Goal: Information Seeking & Learning: Compare options

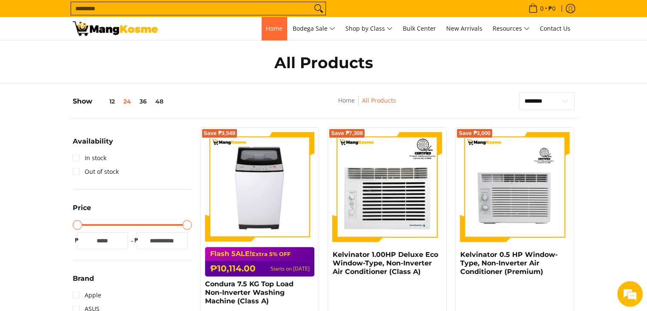
click at [274, 28] on span "Home" at bounding box center [274, 28] width 17 height 8
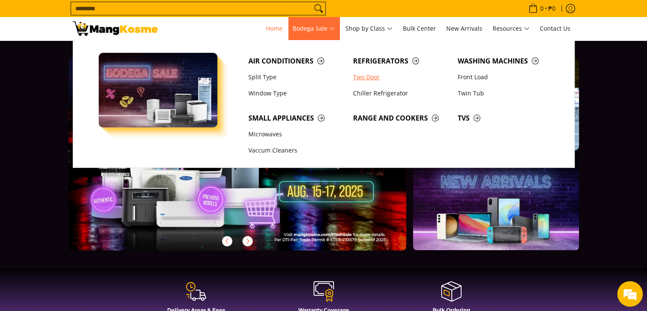
click at [364, 76] on link "Two Door" at bounding box center [401, 77] width 105 height 16
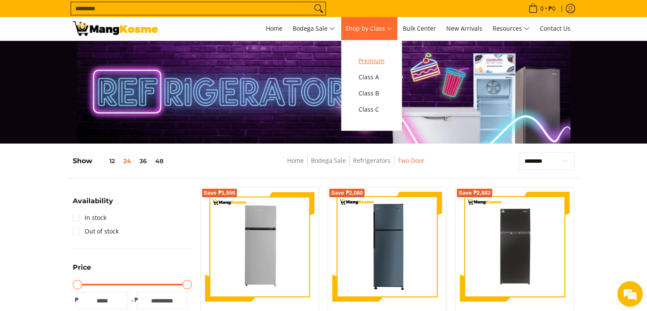
click at [373, 60] on span "Premium" at bounding box center [372, 61] width 26 height 11
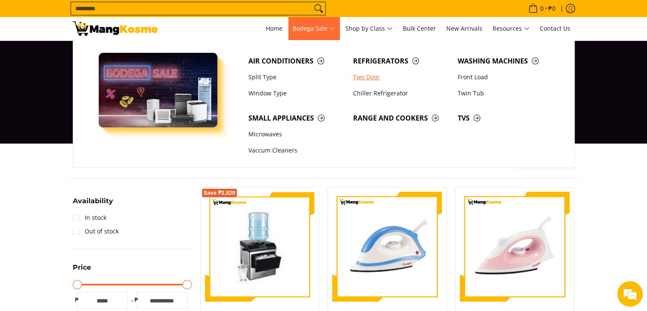
click at [369, 77] on link "Two Door" at bounding box center [401, 77] width 105 height 16
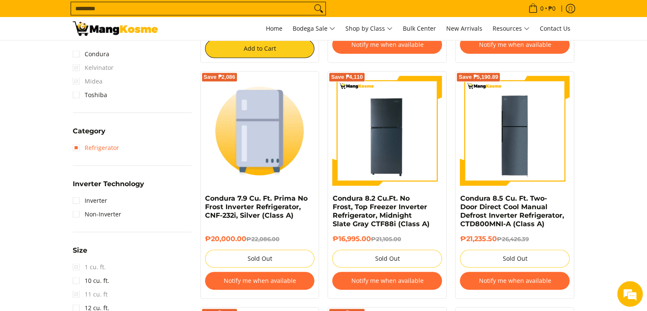
click at [78, 144] on link "Refrigerator" at bounding box center [96, 148] width 46 height 14
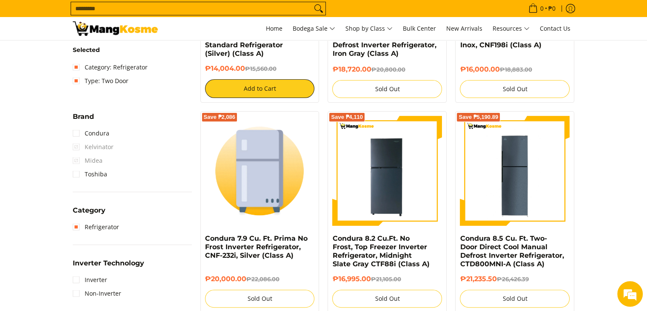
scroll to position [386, 0]
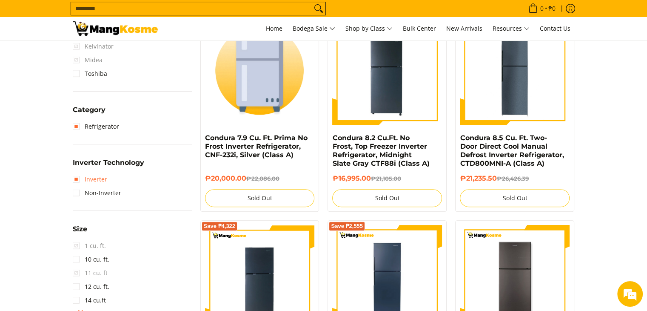
click at [77, 174] on link "Inverter" at bounding box center [90, 179] width 34 height 14
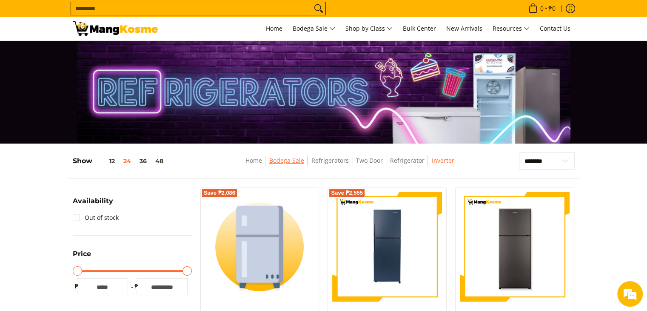
click at [288, 162] on link "Bodega Sale" at bounding box center [286, 160] width 35 height 8
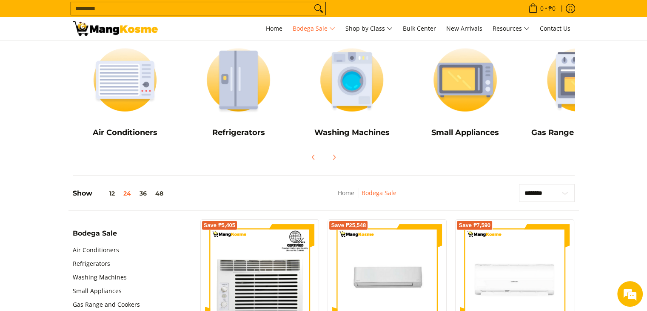
scroll to position [109, 0]
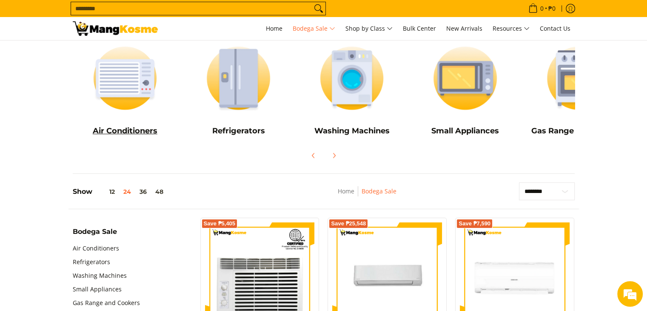
click at [136, 80] on img at bounding box center [125, 78] width 105 height 79
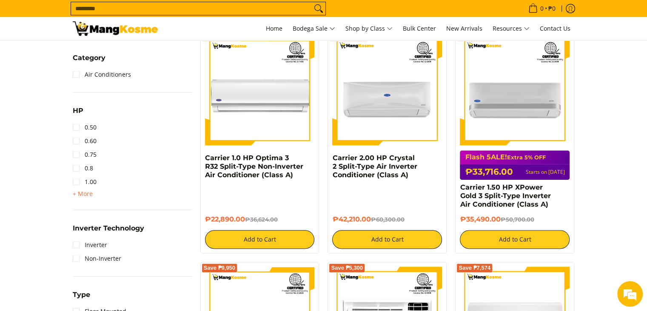
scroll to position [388, 0]
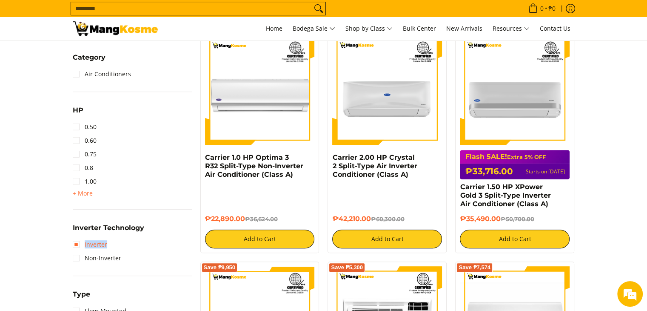
drag, startPoint x: 71, startPoint y: 242, endPoint x: 77, endPoint y: 243, distance: 6.0
click at [77, 243] on div "Availability In stock Out of stock Price Minimum Price Maximum Price Minimum Pr…" at bounding box center [133, 137] width 128 height 677
click at [75, 246] on link "Inverter" at bounding box center [90, 244] width 34 height 14
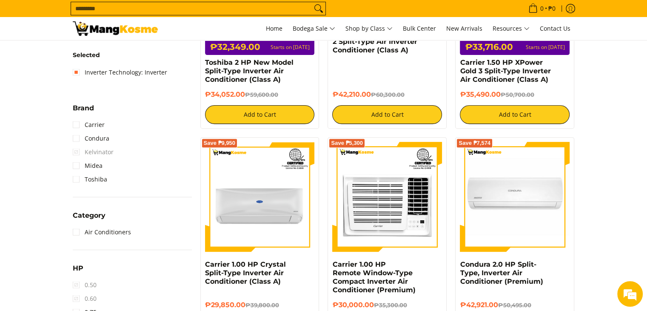
scroll to position [316, 0]
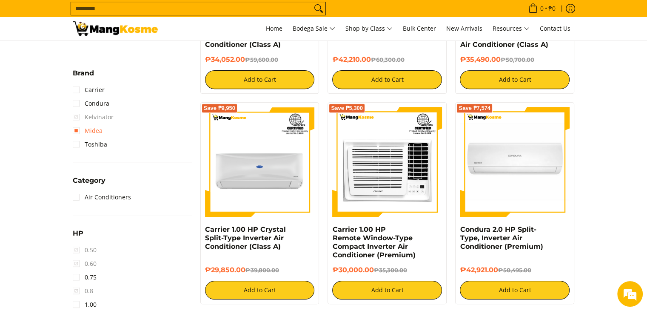
click at [78, 130] on link "Midea" at bounding box center [88, 131] width 30 height 14
